Goal: Task Accomplishment & Management: Manage account settings

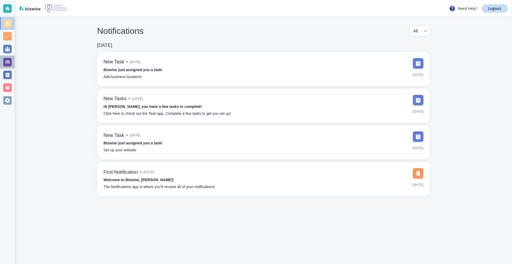
click at [9, 59] on div at bounding box center [7, 62] width 9 height 9
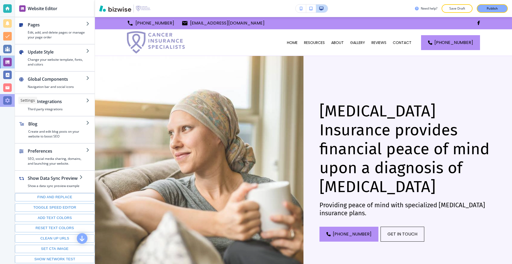
click at [3, 100] on div at bounding box center [7, 100] width 9 height 9
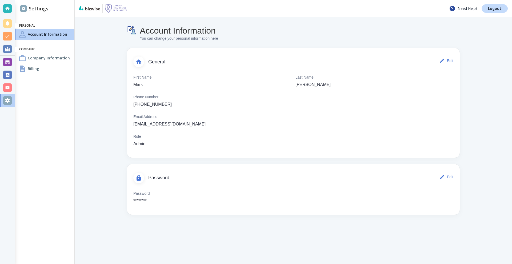
click at [43, 59] on h4 "Company Information" at bounding box center [49, 58] width 42 height 6
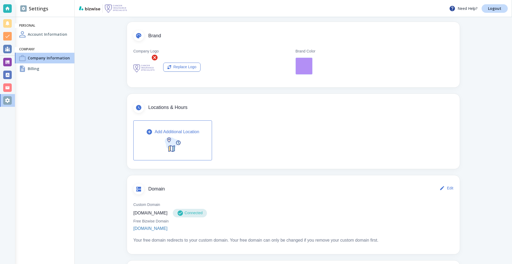
scroll to position [160, 0]
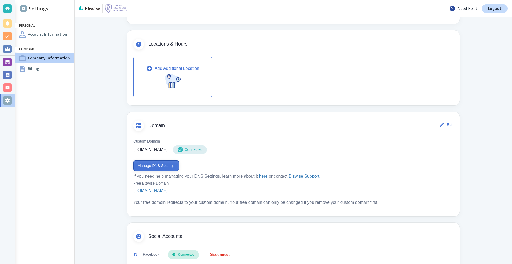
click at [152, 165] on button "Manage DNS Settings" at bounding box center [156, 165] width 46 height 11
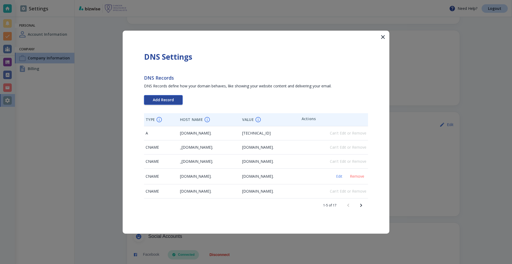
click at [161, 142] on div "DNS Settings DNS Records DNS Records define how your domain behaves, like showi…" at bounding box center [256, 132] width 267 height 203
click at [170, 98] on span "Add Record" at bounding box center [163, 100] width 21 height 4
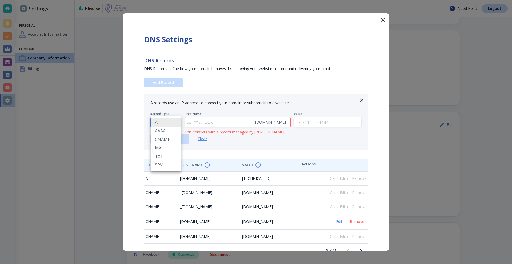
click at [175, 0] on body "Need Help? Logout Settings Personal Account Information Company Company Informa…" at bounding box center [256, 0] width 512 height 0
click at [161, 154] on li "TXT" at bounding box center [166, 156] width 30 height 9
type input "TXT"
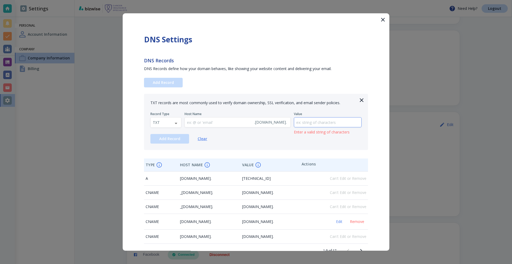
click at [334, 120] on input "text" at bounding box center [327, 123] width 67 height 10
paste input "google-site-verification=r-RHw9dVerrDere0a231HMDmhJXklu41i1So51u29BM"
type input "google-site-verification=r-RHw9dVerrDere0a231HMDmhJXklu41i1So51u29BM"
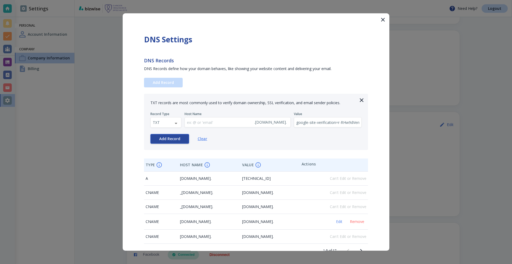
click at [172, 140] on span "Add Record" at bounding box center [169, 139] width 21 height 4
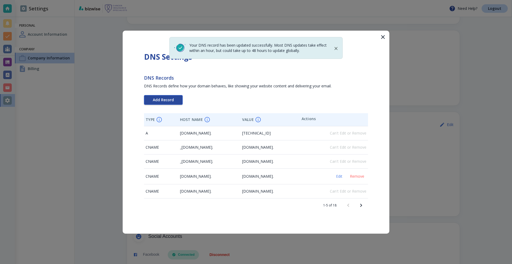
click at [163, 101] on span "Add Record" at bounding box center [163, 100] width 21 height 4
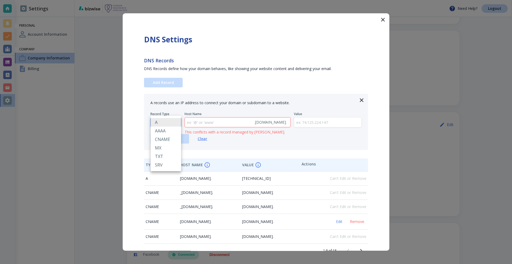
click at [165, 0] on body "Need Help? Logout Settings Personal Account Information Company Company Informa…" at bounding box center [256, 0] width 512 height 0
click at [161, 150] on li "MX" at bounding box center [166, 148] width 30 height 9
type input "MX"
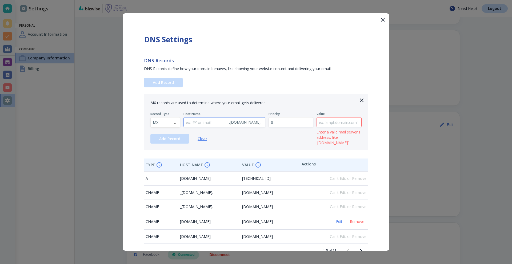
drag, startPoint x: 279, startPoint y: 124, endPoint x: 269, endPoint y: 123, distance: 9.9
click at [269, 123] on div "Record Type MX MX ​ Host Name . cancerinsurancespecialists.com . ​ Priority 0 ​…" at bounding box center [255, 120] width 211 height 16
type input "1"
click at [337, 126] on input "text" at bounding box center [339, 123] width 45 height 10
paste input "SMTP.GOOGLE.COM"
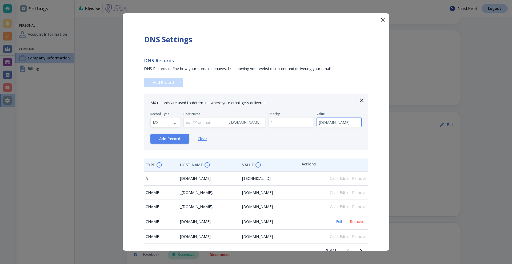
scroll to position [0, 1]
type input "SMTP.GOOGLE.COM"
click at [165, 141] on button "Add Record" at bounding box center [169, 139] width 39 height 10
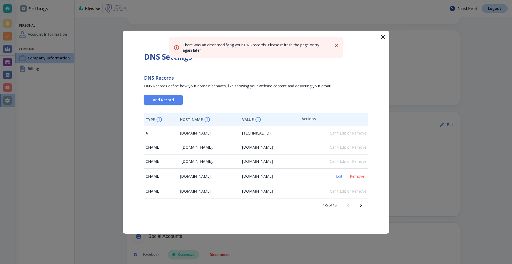
click at [363, 203] on icon "Next page" at bounding box center [361, 205] width 6 height 6
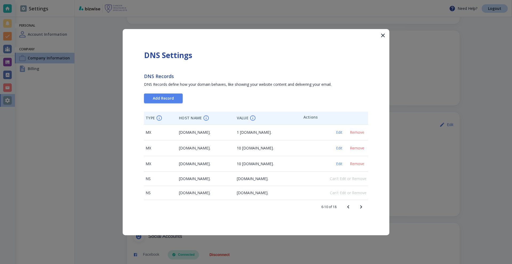
click at [360, 207] on icon "Next page" at bounding box center [361, 207] width 6 height 6
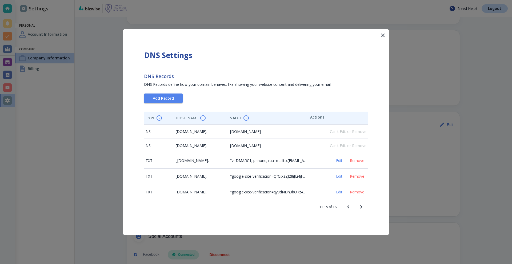
click at [365, 207] on button "Next page" at bounding box center [360, 207] width 13 height 13
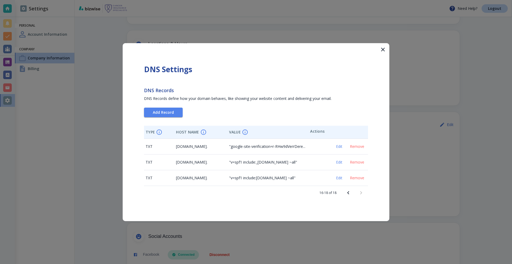
click at [347, 196] on button "Previous page" at bounding box center [348, 193] width 13 height 13
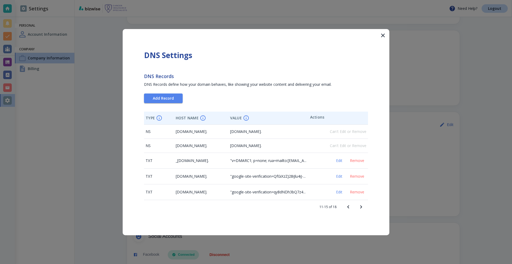
click at [347, 205] on icon "Previous page" at bounding box center [348, 207] width 6 height 6
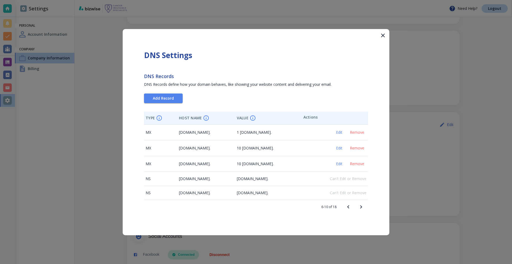
click at [347, 205] on icon "Previous page" at bounding box center [348, 207] width 6 height 6
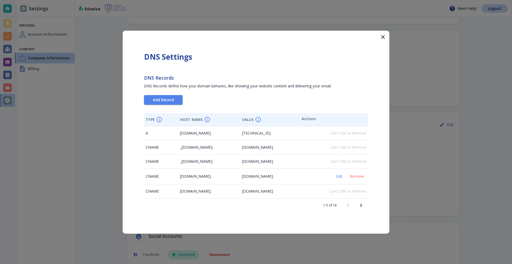
click at [365, 205] on button "Next page" at bounding box center [360, 205] width 13 height 13
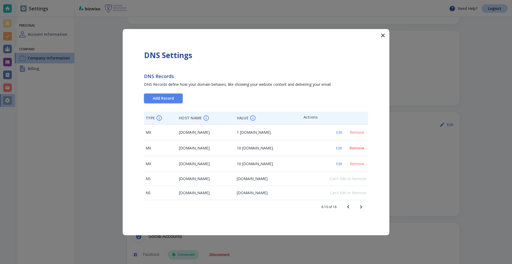
drag, startPoint x: 358, startPoint y: 148, endPoint x: 376, endPoint y: 149, distance: 18.4
click at [376, 149] on div "DNS Settings DNS Records DNS Records define how your domain behaves, like showi…" at bounding box center [256, 132] width 267 height 206
click at [337, 149] on span "Edit" at bounding box center [339, 148] width 13 height 4
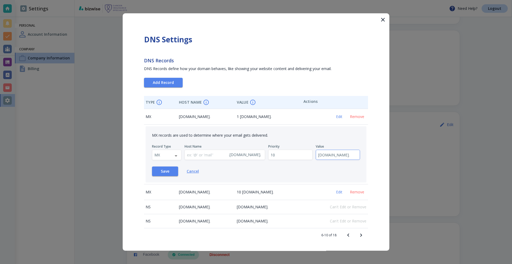
click at [193, 173] on span "Cancel" at bounding box center [193, 171] width 12 height 5
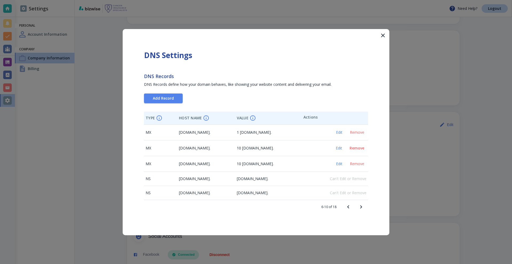
click at [356, 146] on span "Remove" at bounding box center [356, 148] width 15 height 4
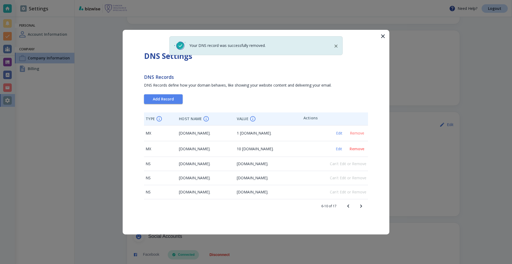
click at [360, 150] on span "Remove" at bounding box center [356, 149] width 15 height 4
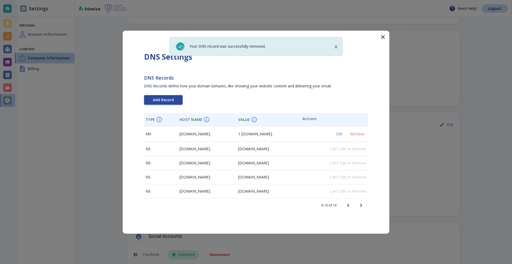
click at [166, 98] on span "Add Record" at bounding box center [163, 100] width 21 height 4
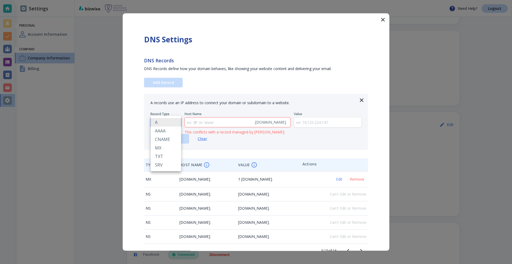
click at [167, 0] on body "Need Help? Logout Settings Personal Account Information Company Company Informa…" at bounding box center [256, 0] width 512 height 0
click at [162, 153] on li "TXT" at bounding box center [166, 156] width 30 height 9
type input "TXT"
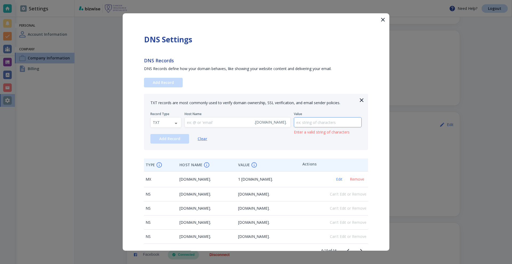
click at [312, 121] on input "text" at bounding box center [327, 123] width 67 height 10
paste input "v=spf1 include:_spf.google.com ~all"
type input "v=spf1 include:_spf.google.com ~all"
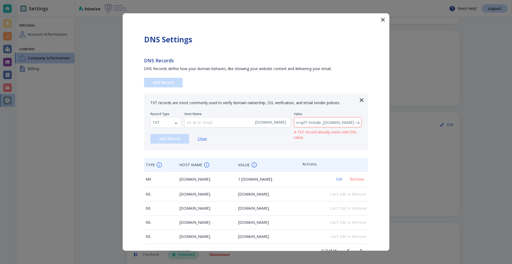
click at [358, 99] on icon "button" at bounding box center [361, 100] width 6 height 6
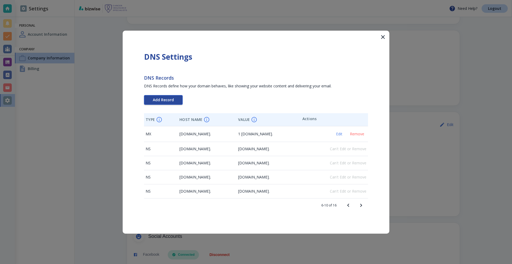
click at [158, 103] on button "Add Record" at bounding box center [163, 100] width 39 height 10
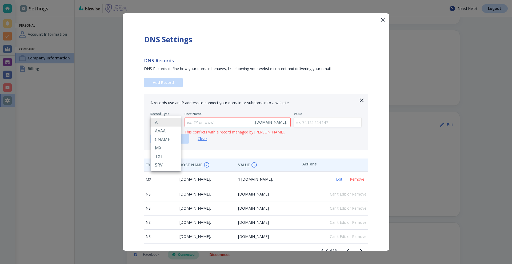
click at [164, 0] on body "Need Help? Logout Settings Personal Account Information Company Company Informa…" at bounding box center [256, 0] width 512 height 0
click at [160, 155] on li "TXT" at bounding box center [166, 156] width 30 height 9
type input "TXT"
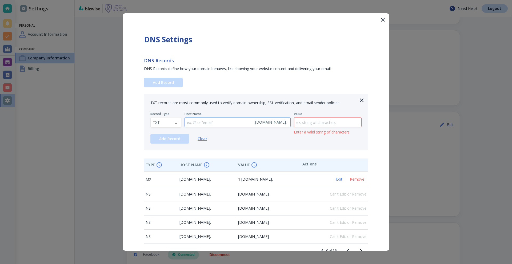
click at [202, 119] on input "text" at bounding box center [218, 123] width 67 height 10
paste input "_dmarc"
type input "_dmarc"
click at [316, 122] on input "text" at bounding box center [327, 123] width 67 height 10
paste input "v=DMARC1; p=none; rua=mailto:dmarc-reports@bizwise.com"
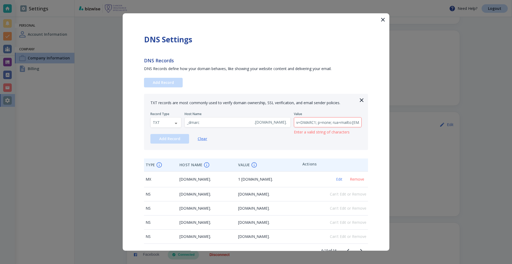
scroll to position [0, 57]
type input "v=DMARC1; p=none; rua=mailto:dmarc-reports@bizwise.com"
click at [156, 136] on button "Add Record" at bounding box center [169, 139] width 39 height 10
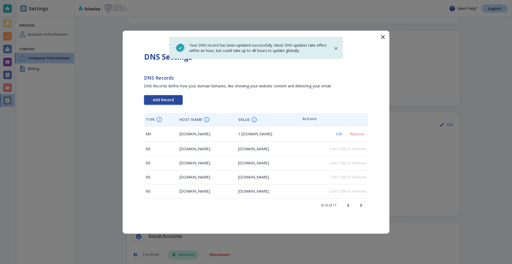
click at [165, 100] on span "Add Record" at bounding box center [163, 100] width 21 height 4
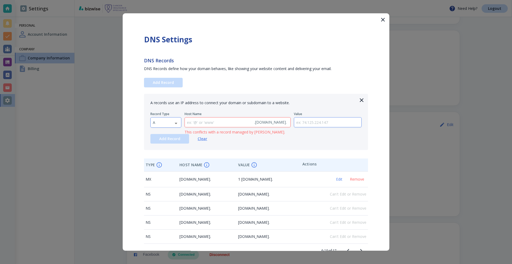
click at [166, 0] on body "Need Help? Logout Settings Personal Account Information Company Company Informa…" at bounding box center [256, 0] width 512 height 0
click at [160, 152] on li "TXT" at bounding box center [166, 156] width 30 height 9
type input "TXT"
click at [201, 126] on input "text" at bounding box center [218, 123] width 67 height 10
paste input "google._domainkey"
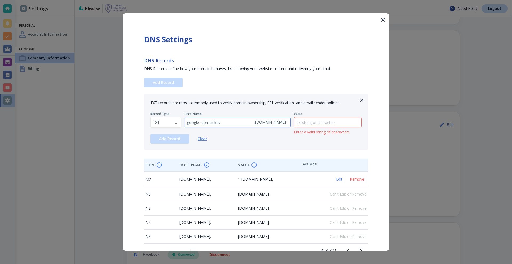
type input "google._domainkey"
click at [330, 125] on input "text" at bounding box center [327, 123] width 67 height 10
paste input "v=DKIM1; k=rsa; p=MIGfMA0GCSqGSIb3DQEBAQUAA4GNADCBiQKBgQCVGWl0F6be4c4tkKT9Op37B…"
type input "v=DKIM1; k=rsa; p=MIGfMA0GCSqGSIb3DQEBAQUAA4GNADCBiQKBgQCVGWl0F6be4c4tkKT9Op37B…"
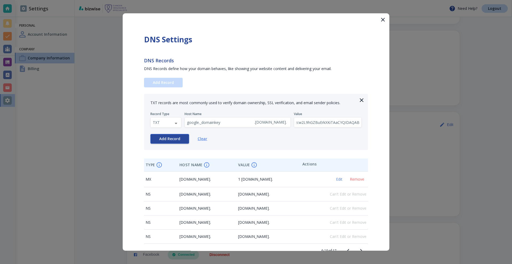
scroll to position [0, 0]
click at [172, 139] on span "Add Record" at bounding box center [169, 139] width 21 height 4
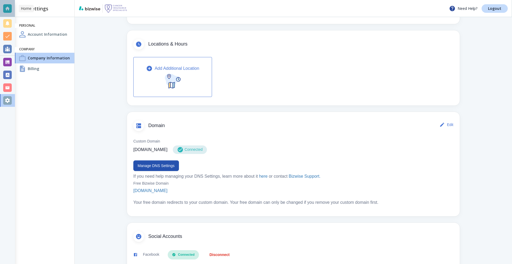
click at [6, 8] on div at bounding box center [7, 8] width 9 height 9
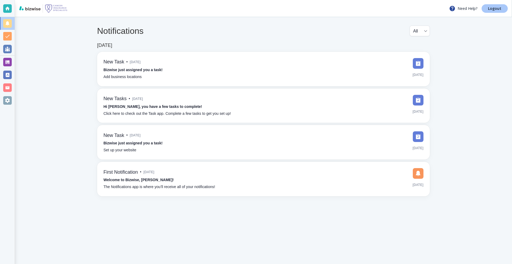
click at [492, 9] on p "Logout" at bounding box center [494, 9] width 13 height 4
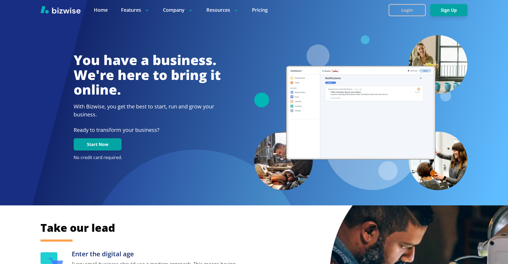
click at [407, 8] on button "Login" at bounding box center [406, 10] width 37 height 12
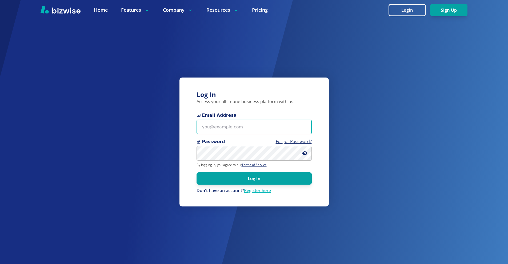
click at [231, 122] on input "Email Address" at bounding box center [253, 127] width 115 height 15
paste input "markpassi@gmail.com"
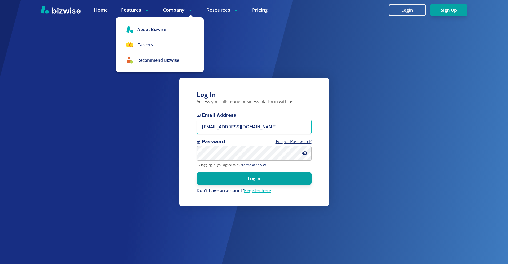
type input "markpassi@gmail.com"
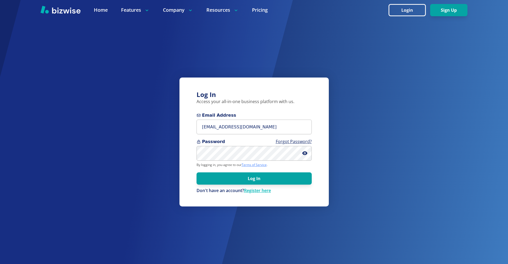
drag, startPoint x: 261, startPoint y: 180, endPoint x: 248, endPoint y: 165, distance: 20.0
click at [260, 179] on button "Log In" at bounding box center [253, 178] width 115 height 12
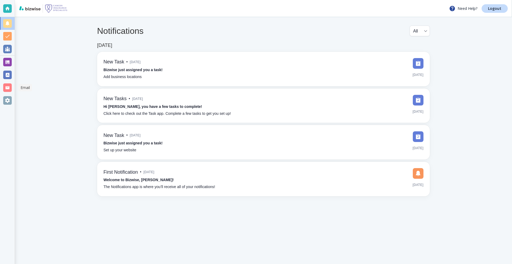
click at [6, 87] on div at bounding box center [7, 87] width 9 height 9
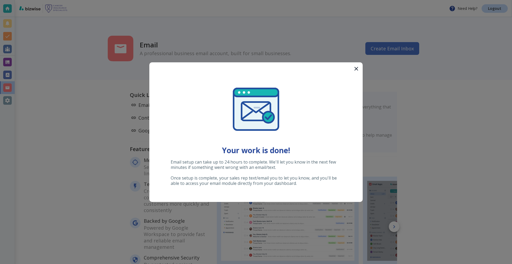
click at [358, 68] on icon "button" at bounding box center [356, 69] width 6 height 6
click at [356, 68] on icon "button" at bounding box center [356, 69] width 6 height 6
click at [356, 69] on icon "button" at bounding box center [356, 69] width 6 height 6
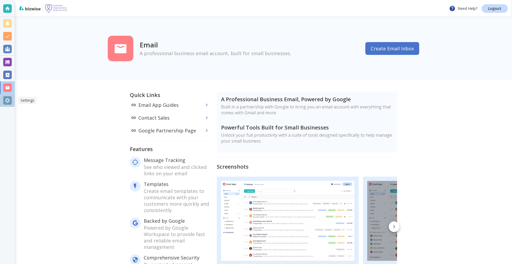
drag, startPoint x: 8, startPoint y: 98, endPoint x: 8, endPoint y: 94, distance: 4.0
click at [8, 98] on div at bounding box center [7, 100] width 9 height 9
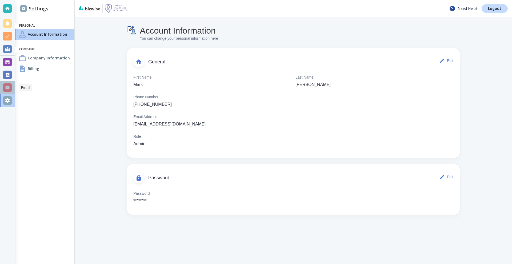
click at [8, 87] on div at bounding box center [7, 87] width 9 height 9
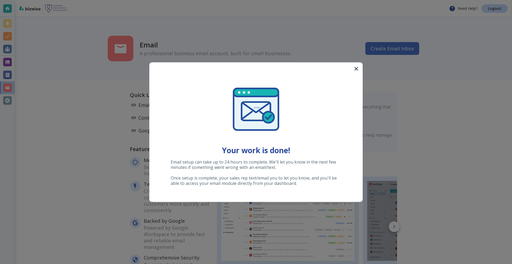
click at [10, 78] on div at bounding box center [256, 132] width 512 height 264
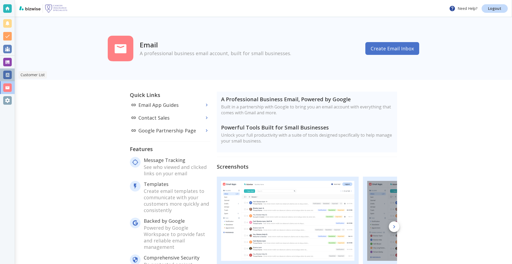
click at [10, 80] on div at bounding box center [7, 74] width 15 height 13
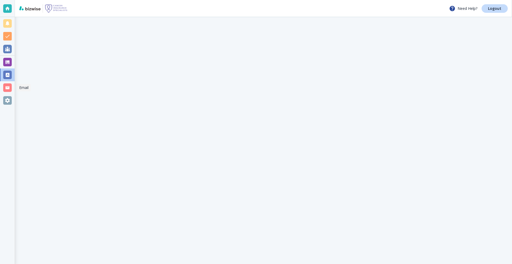
click at [8, 89] on div at bounding box center [7, 87] width 9 height 9
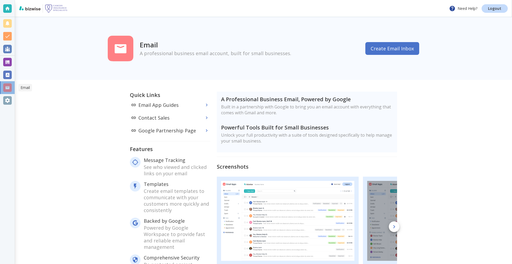
click at [8, 89] on div at bounding box center [7, 87] width 9 height 9
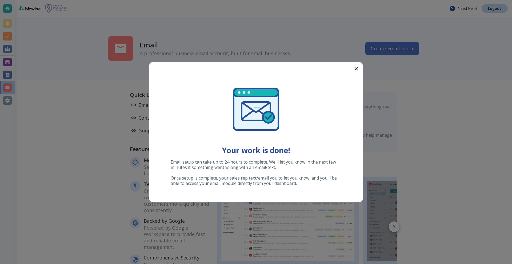
click at [360, 69] on button "button" at bounding box center [356, 68] width 13 height 13
click at [361, 68] on button "button" at bounding box center [356, 68] width 13 height 13
click at [355, 70] on icon "button" at bounding box center [356, 69] width 4 height 4
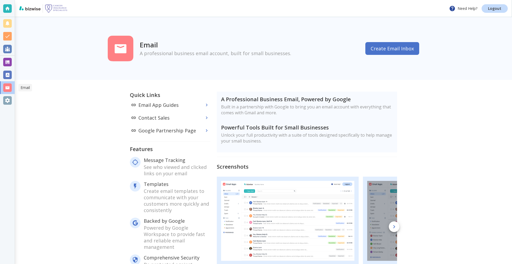
click at [9, 95] on div at bounding box center [7, 100] width 15 height 13
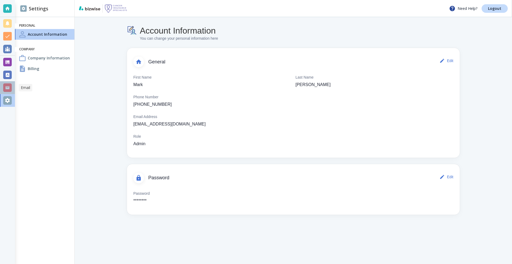
click at [10, 84] on div at bounding box center [7, 87] width 9 height 9
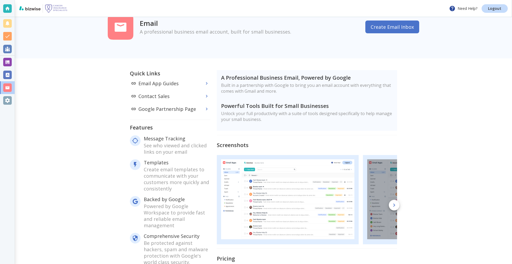
scroll to position [90, 0]
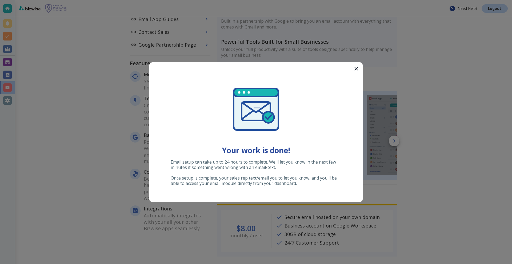
click at [353, 67] on icon "button" at bounding box center [356, 69] width 6 height 6
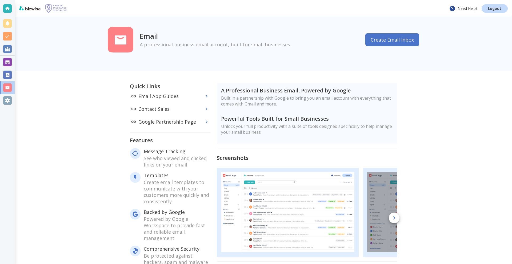
scroll to position [0, 0]
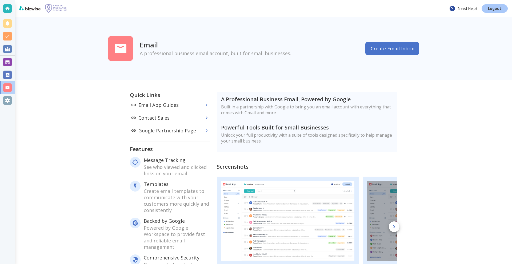
click at [493, 8] on p "Logout" at bounding box center [494, 9] width 13 height 4
